Goal: Find specific page/section: Find specific page/section

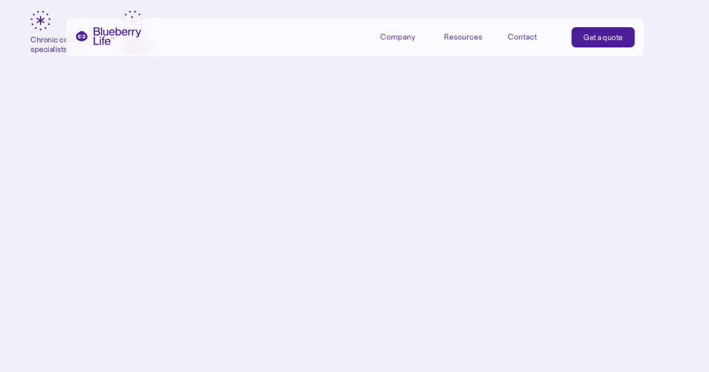
scroll to position [298, 0]
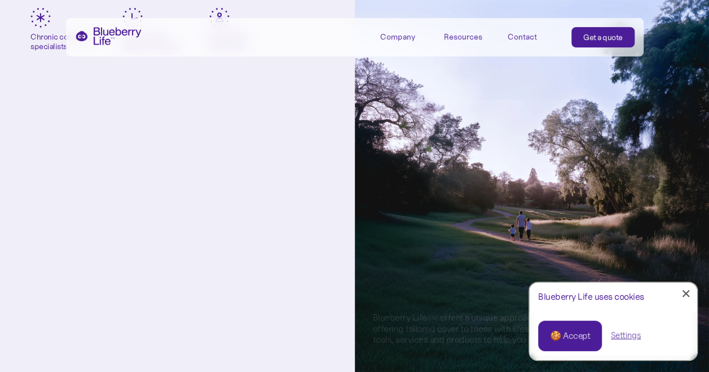
click at [392, 36] on div "Company" at bounding box center [397, 37] width 35 height 10
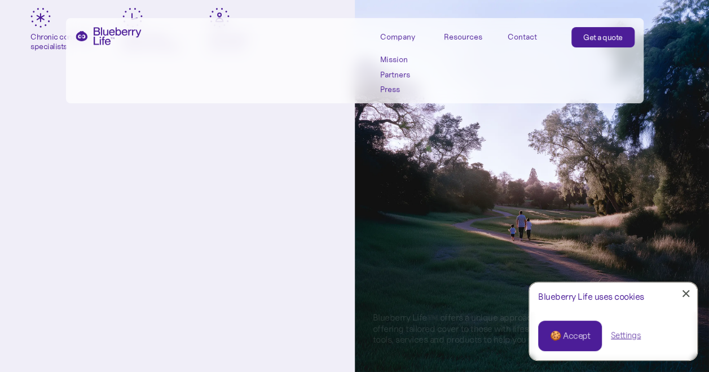
click at [398, 72] on link "Partners" at bounding box center [405, 75] width 51 height 10
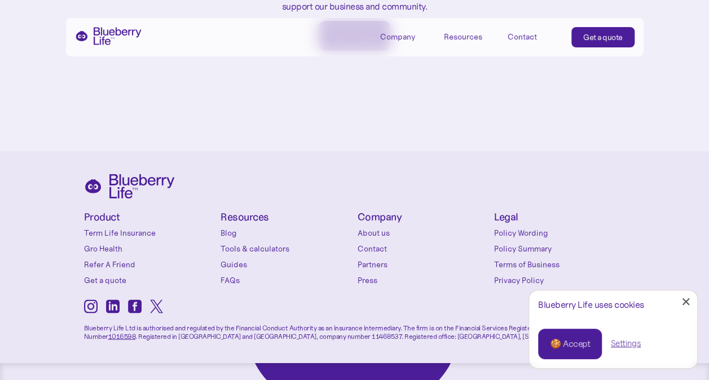
scroll to position [765, 0]
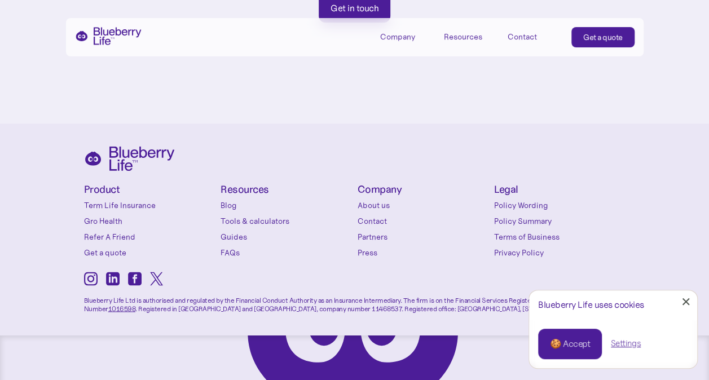
click at [377, 200] on link "About us" at bounding box center [422, 205] width 131 height 11
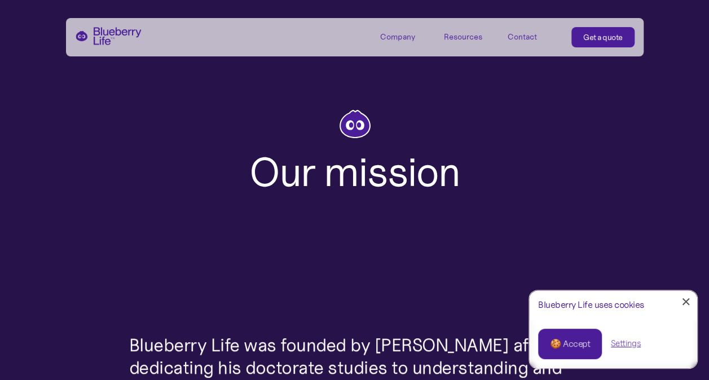
click at [687, 300] on div at bounding box center [685, 301] width 7 height 7
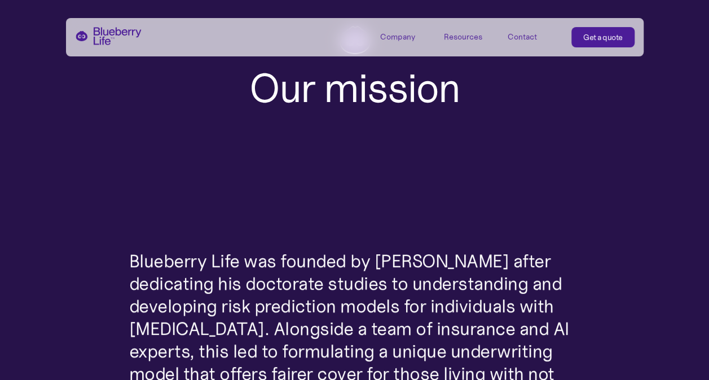
scroll to position [85, 0]
